Goal: Communication & Community: Ask a question

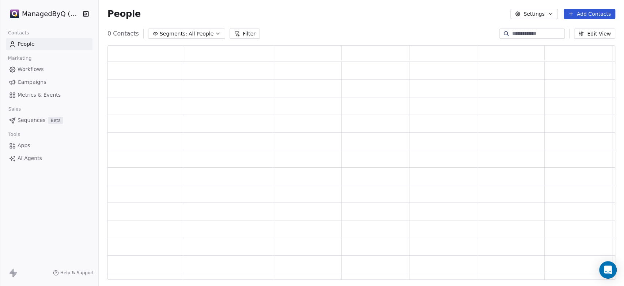
scroll to position [227, 502]
click at [33, 67] on span "Workflows" at bounding box center [31, 69] width 26 height 8
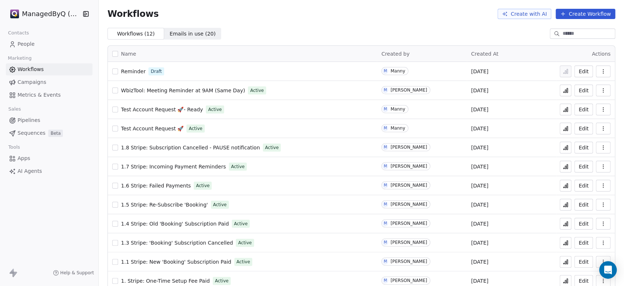
scroll to position [10, 0]
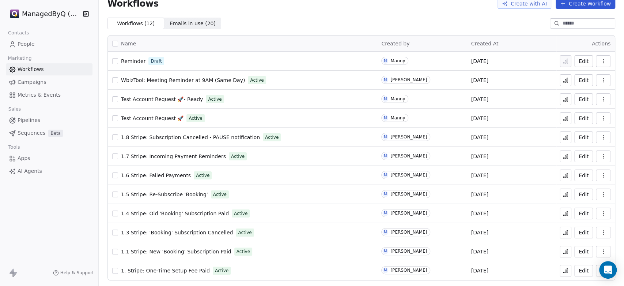
click at [176, 212] on span "1.4 Stripe: Old 'Booking' Subscription Paid" at bounding box center [175, 213] width 108 height 6
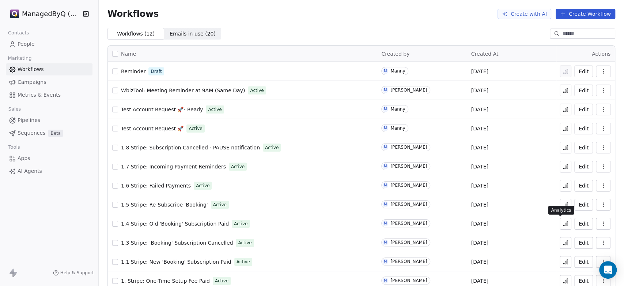
click at [567, 225] on icon at bounding box center [567, 223] width 1 height 4
click at [563, 223] on icon at bounding box center [566, 224] width 6 height 6
click at [176, 223] on span "1.4 Stripe: Old 'Booking' Subscription Paid" at bounding box center [175, 224] width 108 height 6
click at [18, 42] on span "People" at bounding box center [26, 44] width 17 height 8
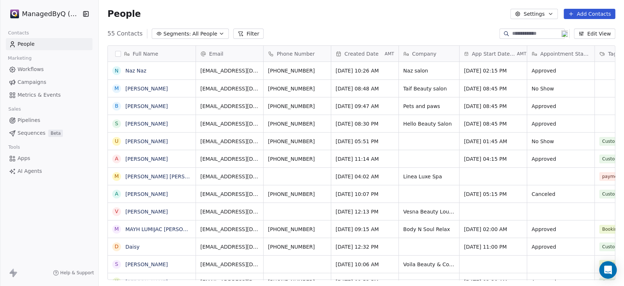
scroll to position [245, 519]
click at [154, 227] on link "MAYH LUMIJAC GALANO" at bounding box center [165, 229] width 81 height 6
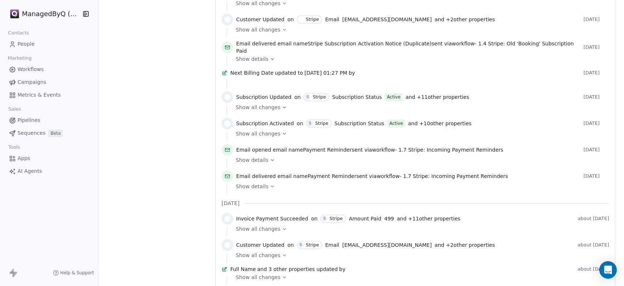
scroll to position [339, 0]
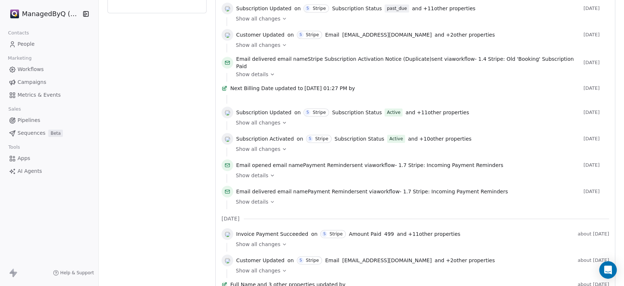
click at [282, 146] on icon at bounding box center [284, 148] width 5 height 5
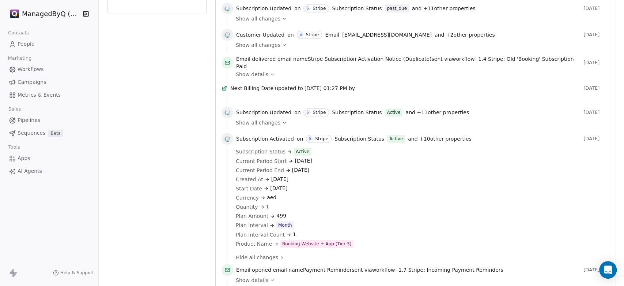
click at [282, 120] on icon at bounding box center [284, 122] width 5 height 5
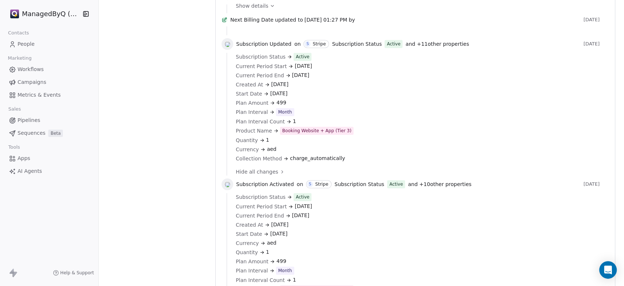
scroll to position [474, 0]
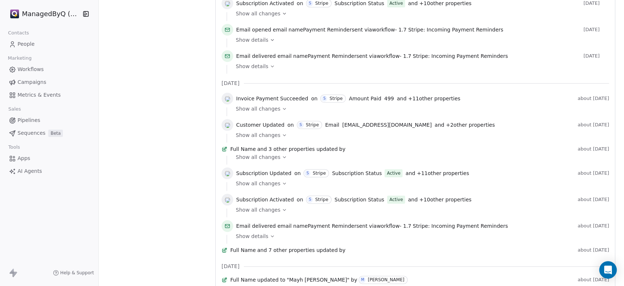
click at [282, 154] on icon at bounding box center [284, 156] width 5 height 5
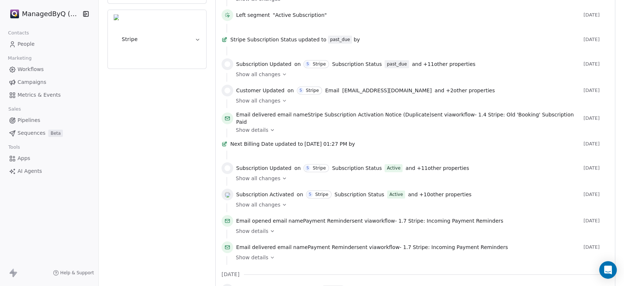
scroll to position [271, 0]
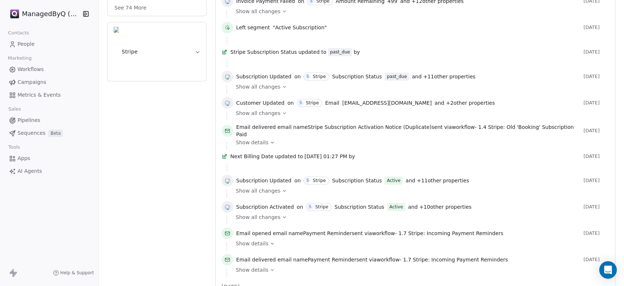
click at [271, 142] on icon at bounding box center [272, 142] width 3 height 1
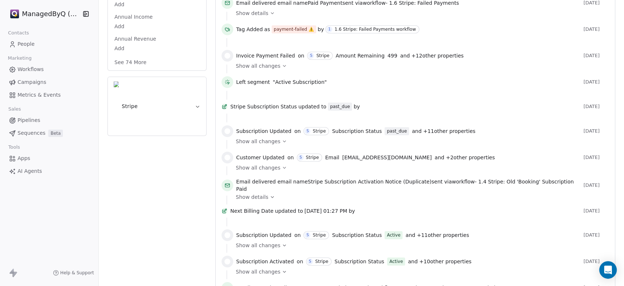
scroll to position [203, 0]
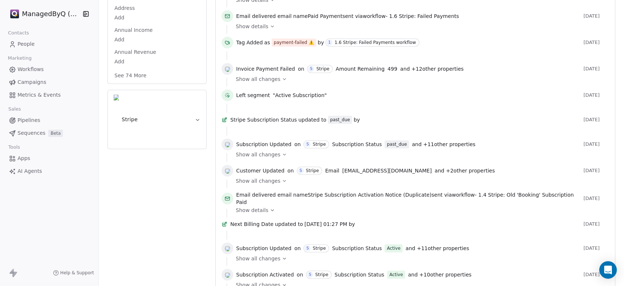
click at [270, 207] on icon at bounding box center [272, 209] width 5 height 5
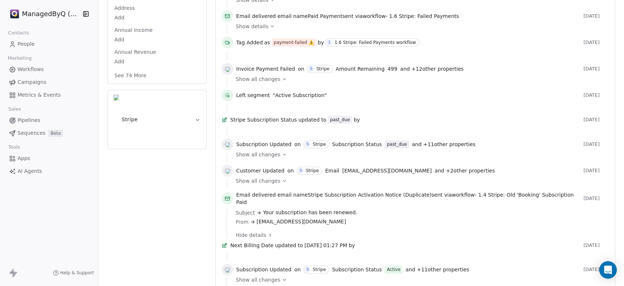
click at [282, 178] on icon at bounding box center [284, 180] width 5 height 5
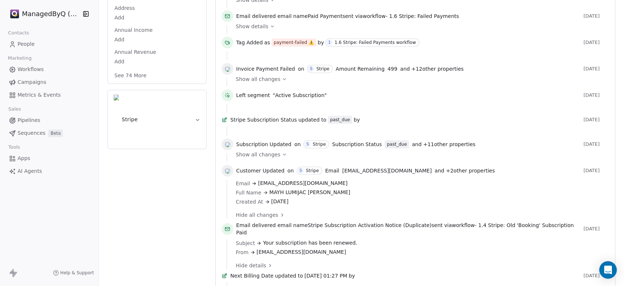
click at [282, 152] on icon at bounding box center [284, 154] width 5 height 5
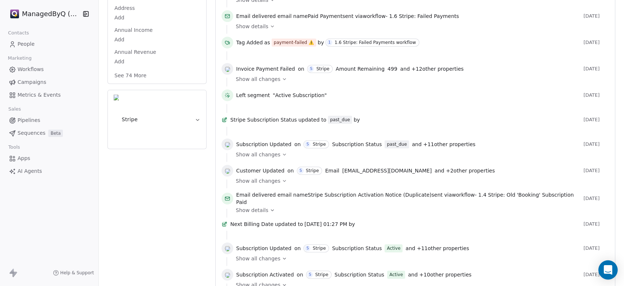
click at [614, 272] on div "Open Intercom Messenger" at bounding box center [608, 269] width 19 height 19
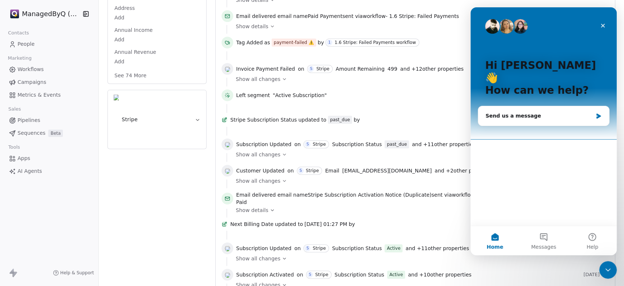
scroll to position [0, 0]
click at [546, 239] on button "Messages" at bounding box center [543, 240] width 49 height 29
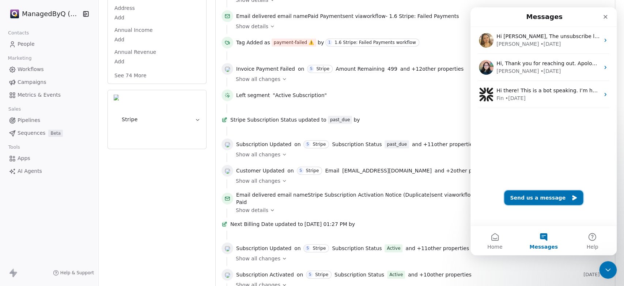
click at [545, 198] on button "Send us a message" at bounding box center [543, 197] width 79 height 15
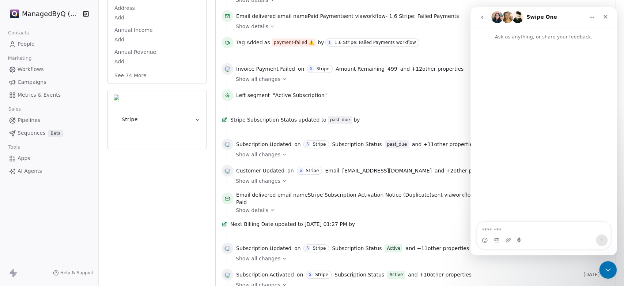
click at [508, 228] on textarea "Message…" at bounding box center [544, 228] width 134 height 12
type textarea "*****"
type textarea "***"
type textarea "**********"
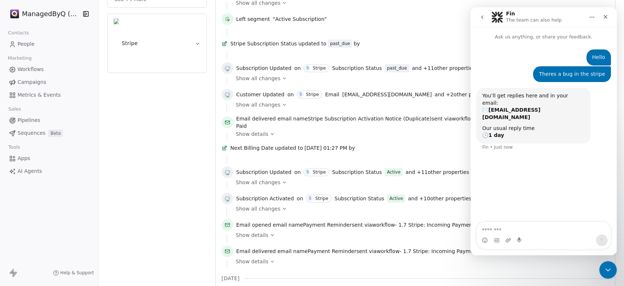
scroll to position [285, 0]
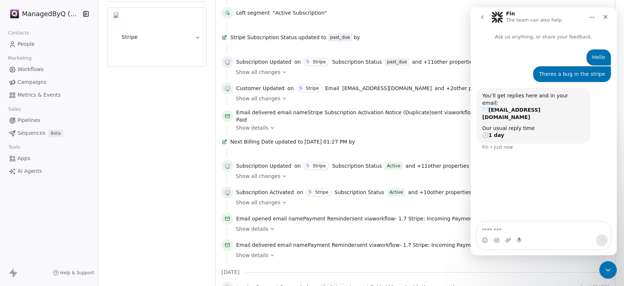
click at [556, 203] on div "Hello Manny • Just now Theres a bug in the stripe Manny • Just now You’ll get r…" at bounding box center [544, 132] width 146 height 182
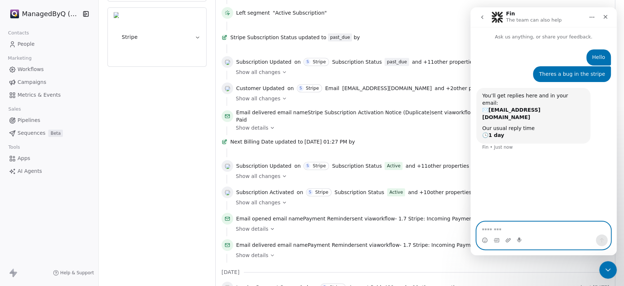
click at [522, 230] on textarea "Message…" at bounding box center [544, 228] width 134 height 12
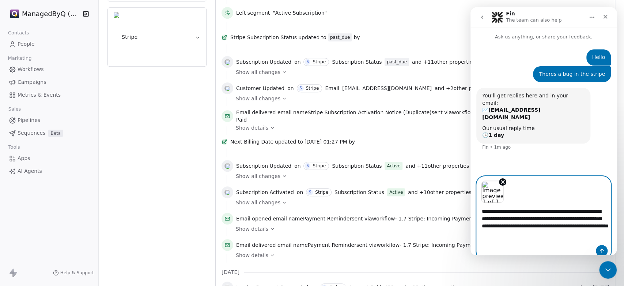
paste textarea "*********"
type textarea "**********"
click at [601, 248] on icon "Send a message…" at bounding box center [602, 251] width 6 height 6
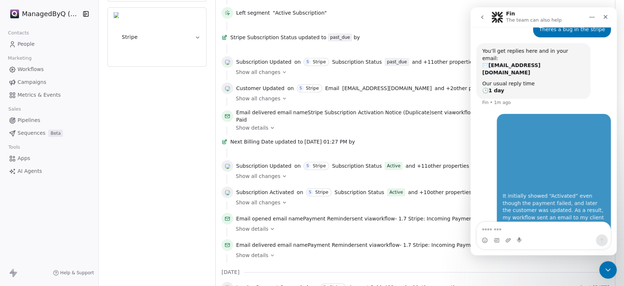
scroll to position [47, 0]
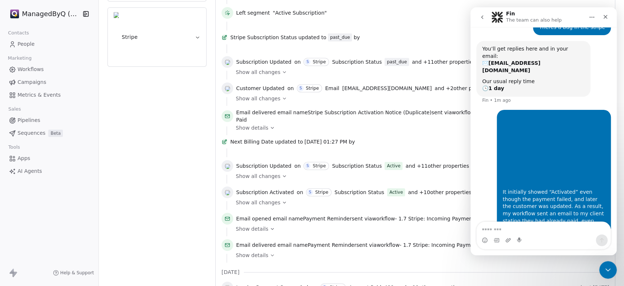
drag, startPoint x: 435, startPoint y: 47, endPoint x: 342, endPoint y: 47, distance: 93.3
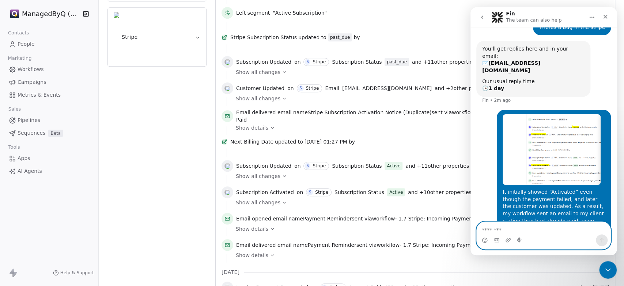
drag, startPoint x: 506, startPoint y: 227, endPoint x: 504, endPoint y: 230, distance: 3.9
click at [505, 227] on textarea "Message…" at bounding box center [544, 228] width 134 height 12
type textarea "**********"
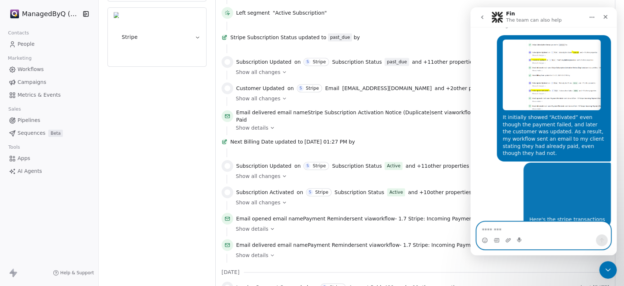
scroll to position [138, 0]
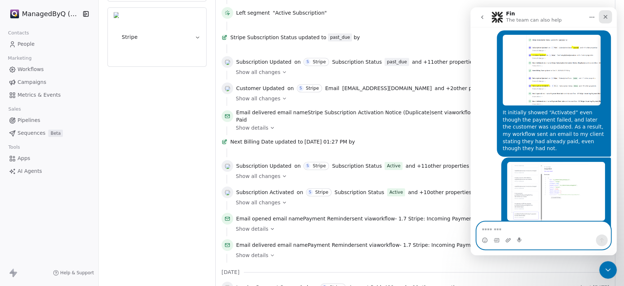
click at [605, 16] on icon "Close" at bounding box center [606, 17] width 6 height 6
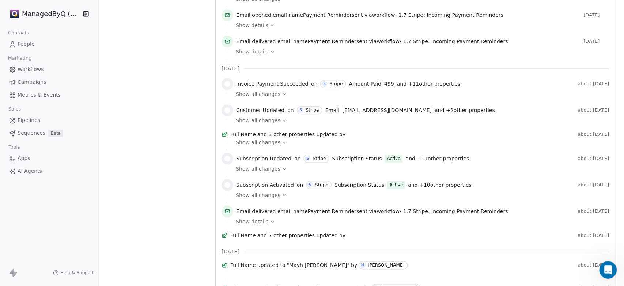
scroll to position [624, 0]
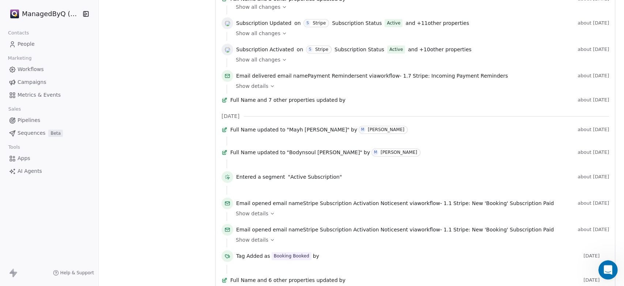
drag, startPoint x: 617, startPoint y: 271, endPoint x: 17, endPoint y: 11, distance: 654.3
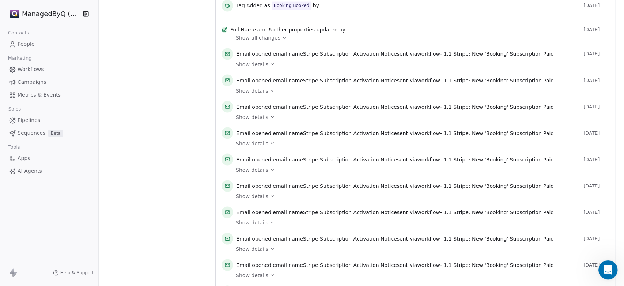
click at [615, 273] on div "Open Intercom Messenger" at bounding box center [607, 269] width 18 height 18
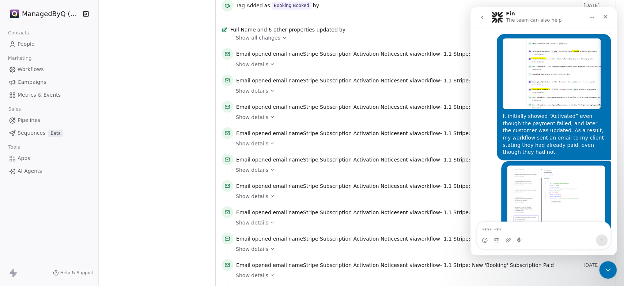
scroll to position [126, 0]
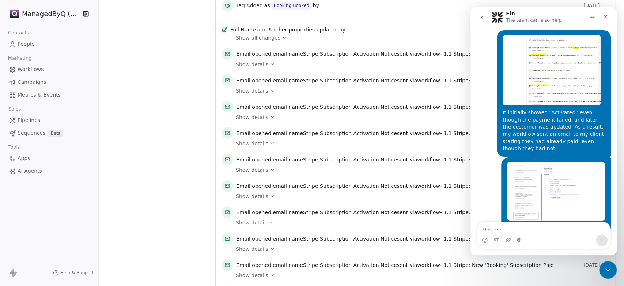
click at [531, 233] on textarea "Message…" at bounding box center [544, 228] width 134 height 12
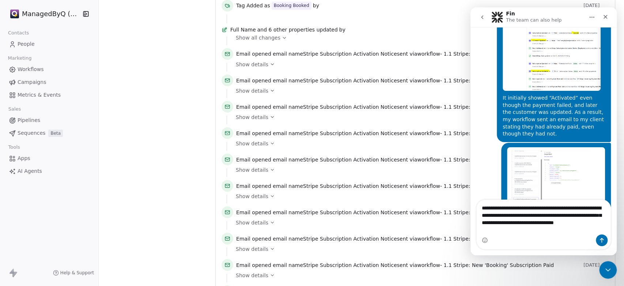
scroll to position [148, 0]
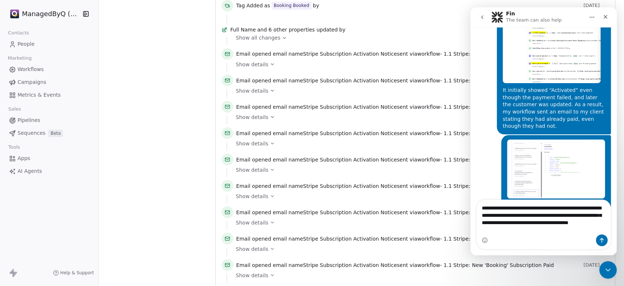
click at [515, 222] on textarea "**********" at bounding box center [544, 217] width 134 height 34
type textarea "**********"
click at [599, 239] on icon "Send a message…" at bounding box center [602, 240] width 6 height 6
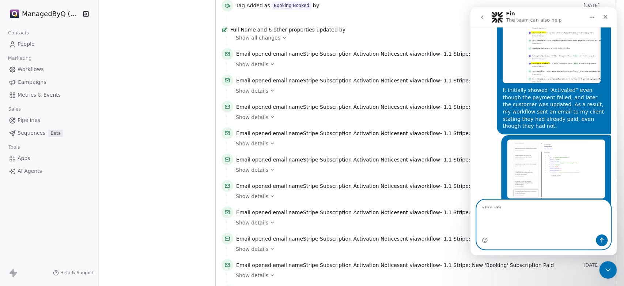
scroll to position [164, 0]
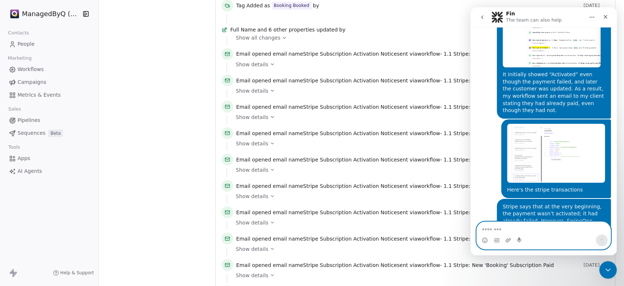
click at [526, 234] on textarea "Message…" at bounding box center [544, 228] width 134 height 12
drag, startPoint x: 503, startPoint y: 230, endPoint x: 475, endPoint y: 228, distance: 27.9
click at [475, 228] on div "O *" at bounding box center [544, 235] width 146 height 28
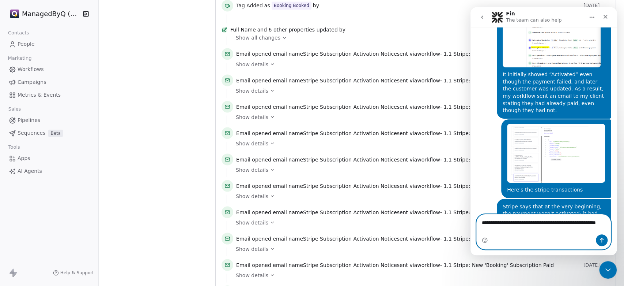
type textarea "**********"
click at [604, 241] on icon "Send a message…" at bounding box center [602, 240] width 6 height 6
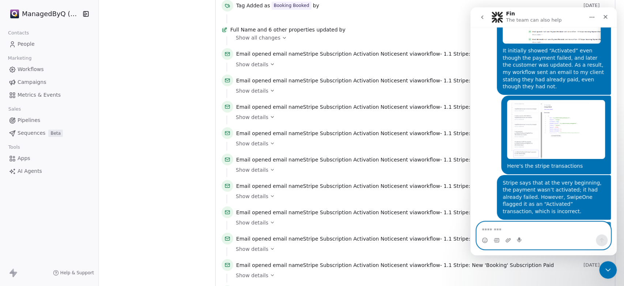
scroll to position [188, 0]
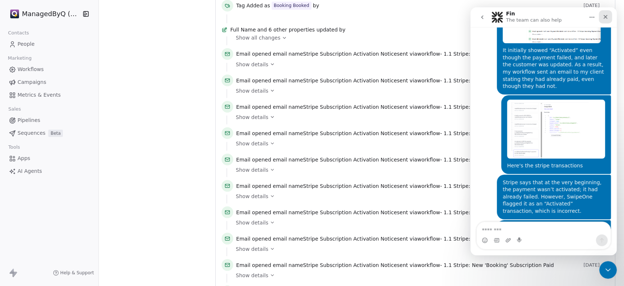
click at [606, 21] on div "Close" at bounding box center [605, 16] width 13 height 13
